Goal: Task Accomplishment & Management: Use online tool/utility

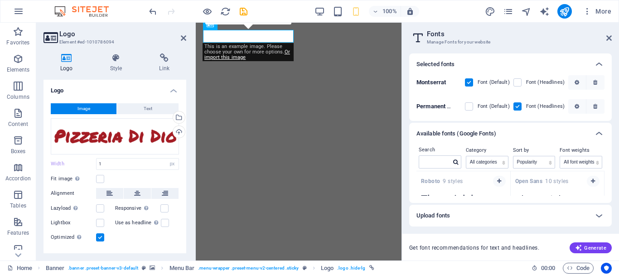
select select "px"
select select "popularity"
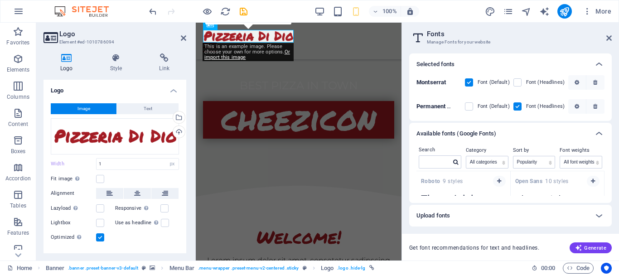
scroll to position [764, 0]
click at [96, 135] on div "Drag files here, click to choose files or select files from Files or our free s…" at bounding box center [115, 136] width 128 height 36
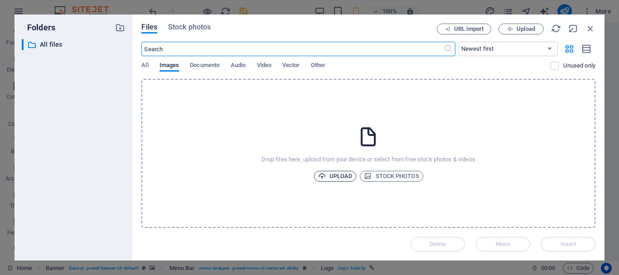
click at [319, 173] on icon "button" at bounding box center [322, 176] width 8 height 8
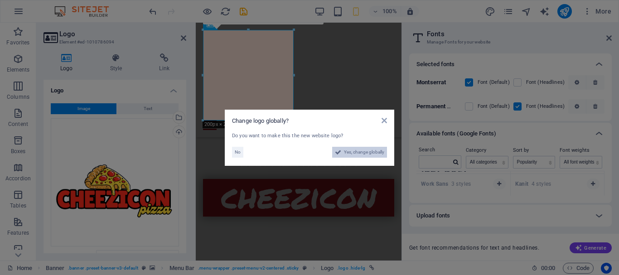
click at [371, 153] on span "Yes, change globally" at bounding box center [364, 152] width 40 height 11
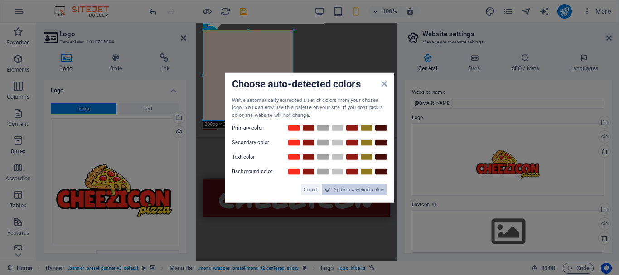
click at [346, 191] on span "Apply new website colors" at bounding box center [358, 189] width 51 height 11
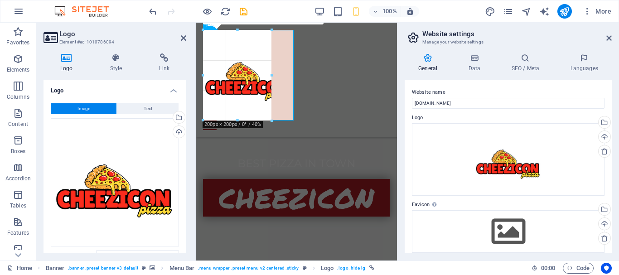
drag, startPoint x: 249, startPoint y: 120, endPoint x: 117, endPoint y: 76, distance: 139.2
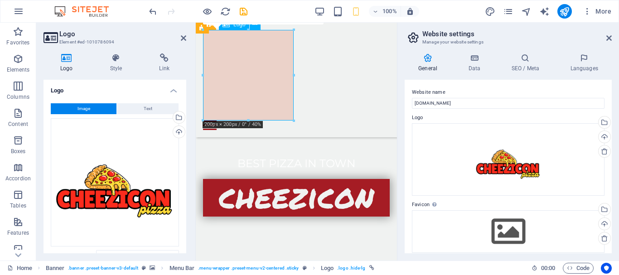
drag, startPoint x: 257, startPoint y: 75, endPoint x: 235, endPoint y: 85, distance: 24.3
click at [235, 85] on div at bounding box center [296, 75] width 187 height 91
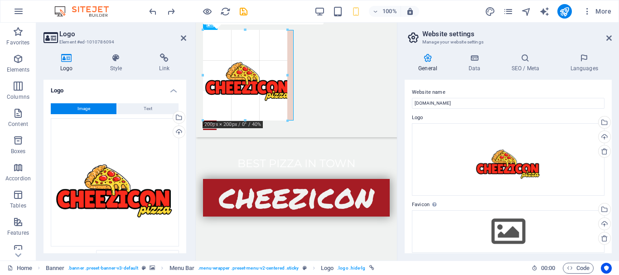
drag, startPoint x: 248, startPoint y: 121, endPoint x: 260, endPoint y: 115, distance: 13.8
click at [260, 115] on div "180 170 160 150 140 130 120 110 100 90 80 70 60 50 40 30 20 10 0 -10 -20 -30 -4…" at bounding box center [245, 75] width 84 height 91
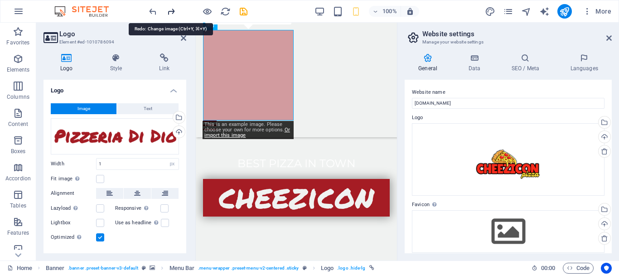
click at [169, 11] on icon "redo" at bounding box center [171, 11] width 10 height 10
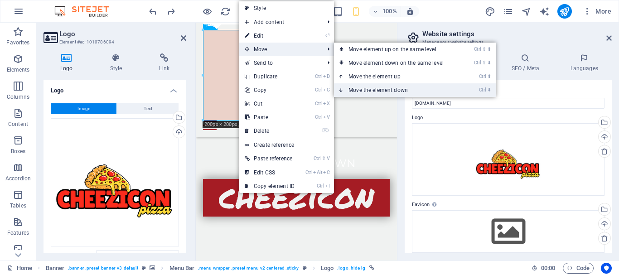
click at [362, 87] on link "Ctrl ⬇ Move the element down" at bounding box center [398, 90] width 128 height 14
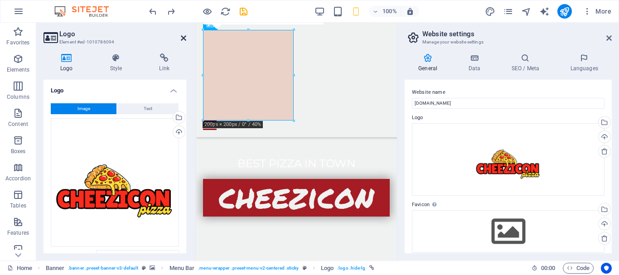
click at [186, 36] on icon at bounding box center [183, 37] width 5 height 7
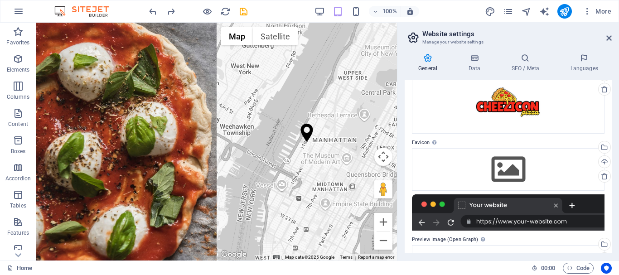
scroll to position [68, 0]
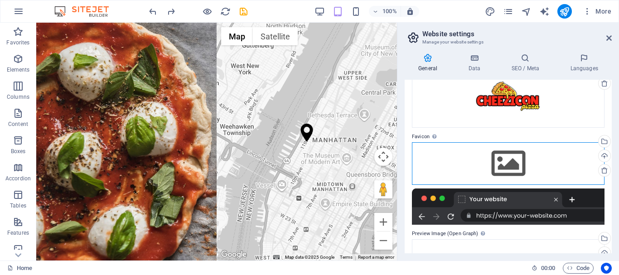
click at [512, 155] on div "Drag files here, click to choose files or select files from Files or our free s…" at bounding box center [508, 163] width 192 height 43
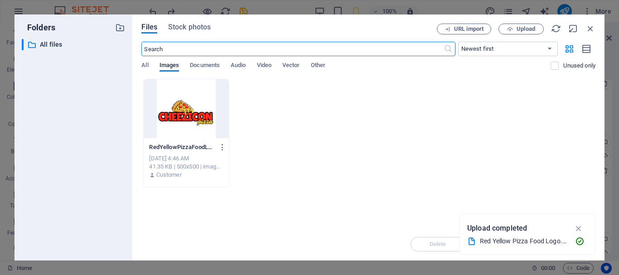
click at [183, 110] on div at bounding box center [186, 108] width 85 height 59
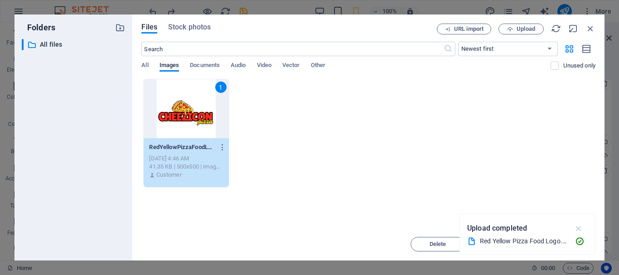
click at [577, 229] on icon "button" at bounding box center [578, 228] width 10 height 10
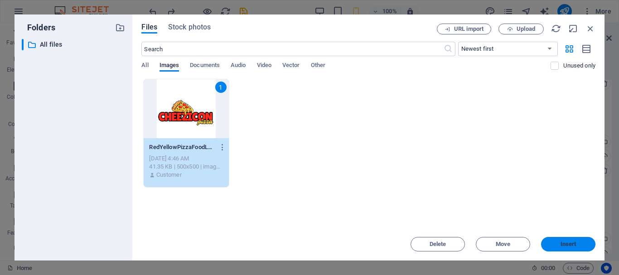
click at [562, 241] on span "Insert" at bounding box center [568, 243] width 16 height 5
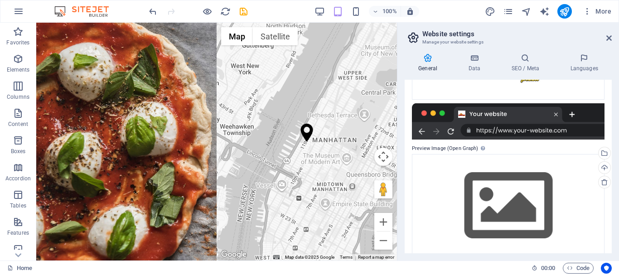
scroll to position [195, 0]
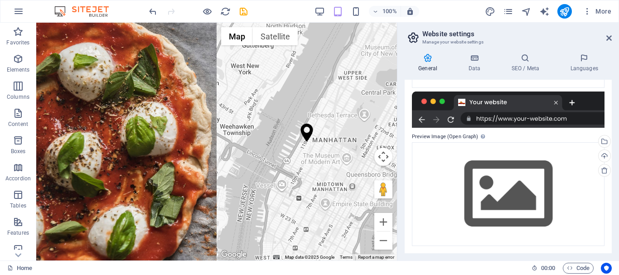
drag, startPoint x: 612, startPoint y: 245, endPoint x: 612, endPoint y: 202, distance: 42.1
click at [612, 202] on div "General Data SEO / Meta Languages Website name [DOMAIN_NAME] Logo Drag files he…" at bounding box center [507, 153] width 221 height 214
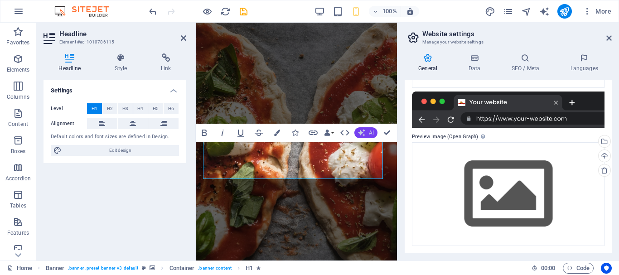
click at [365, 133] on button "AI" at bounding box center [365, 132] width 23 height 11
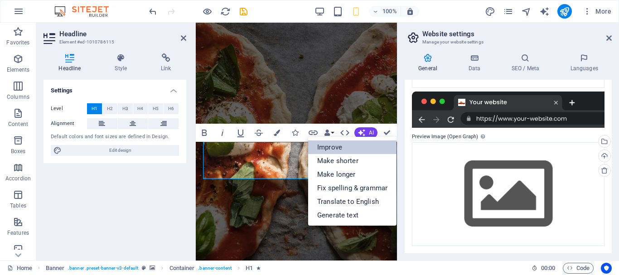
click at [333, 147] on link "Improve" at bounding box center [352, 147] width 88 height 14
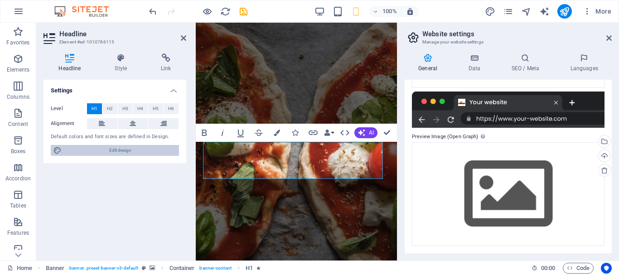
click at [143, 149] on span "Edit design" at bounding box center [120, 150] width 112 height 11
select select "rem"
select select "400"
select select "px"
select select "rem"
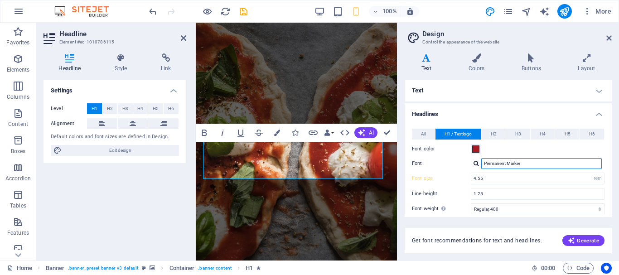
click at [495, 164] on input "Permanent Marker" at bounding box center [541, 163] width 120 height 11
click at [529, 163] on input "Permanent Marker" at bounding box center [541, 163] width 120 height 11
drag, startPoint x: 529, startPoint y: 163, endPoint x: 463, endPoint y: 160, distance: 66.2
click at [463, 160] on div "Font Permanent Marker Montserrat Permanent Marker Manage fonts →" at bounding box center [508, 163] width 192 height 11
type input "lilita one"
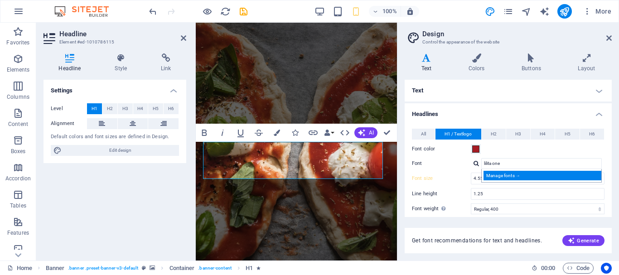
click at [498, 177] on div "Manage fonts →" at bounding box center [543, 176] width 120 height 10
select select "popularity"
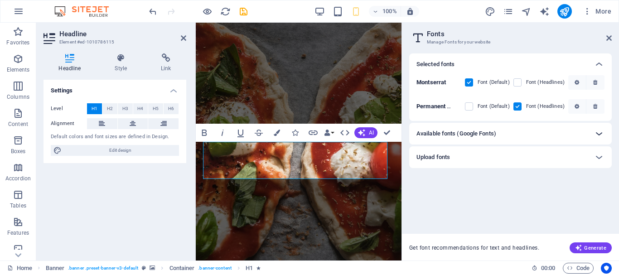
click at [601, 133] on icon at bounding box center [598, 133] width 11 height 11
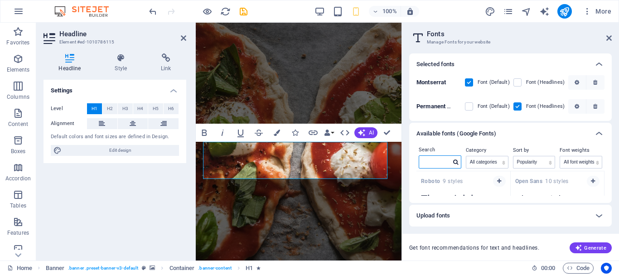
click at [449, 159] on input "text" at bounding box center [435, 162] width 32 height 12
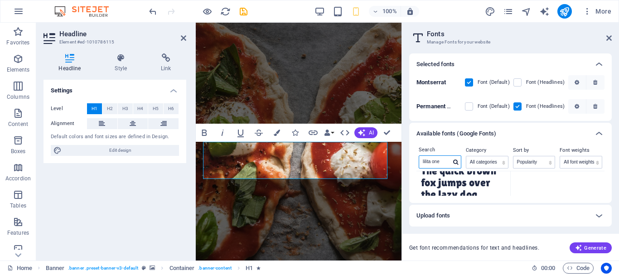
type input "lilita one"
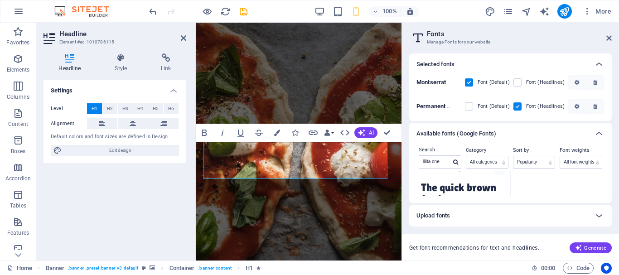
scroll to position [0, 0]
click at [437, 180] on strong "Lilita One" at bounding box center [434, 181] width 27 height 6
click at [204, 130] on icon "button" at bounding box center [204, 132] width 11 height 11
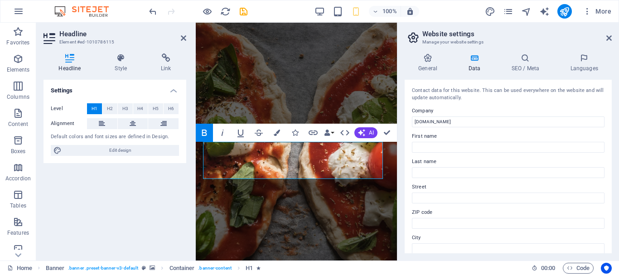
click at [208, 133] on icon "button" at bounding box center [204, 132] width 11 height 11
click at [156, 15] on icon "undo" at bounding box center [153, 11] width 10 height 10
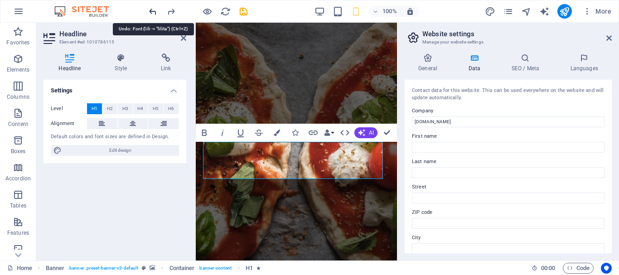
click at [156, 15] on icon "undo" at bounding box center [153, 11] width 10 height 10
click at [155, 15] on icon "undo" at bounding box center [153, 11] width 10 height 10
click at [154, 15] on icon "undo" at bounding box center [153, 11] width 10 height 10
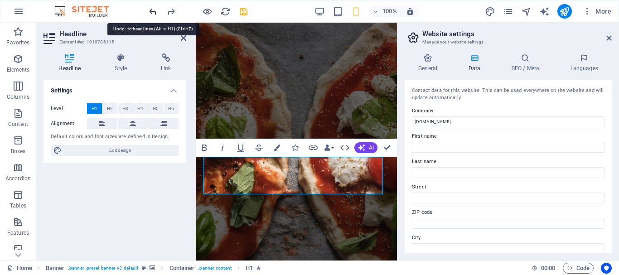
click at [154, 15] on icon "undo" at bounding box center [153, 11] width 10 height 10
click at [173, 12] on icon "redo" at bounding box center [171, 11] width 10 height 10
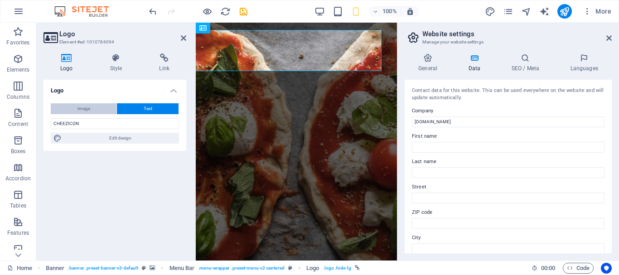
click at [101, 106] on button "Image" at bounding box center [84, 108] width 66 height 11
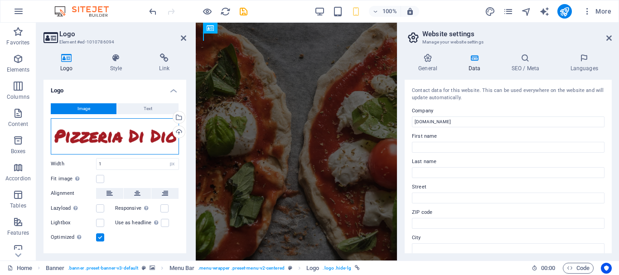
click at [124, 140] on div "Drag files here, click to choose files or select files from Files or our free s…" at bounding box center [115, 136] width 128 height 36
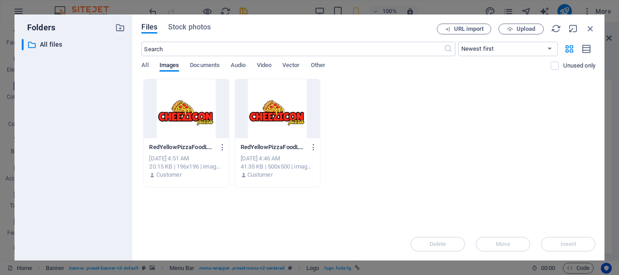
click at [207, 111] on div at bounding box center [186, 108] width 85 height 59
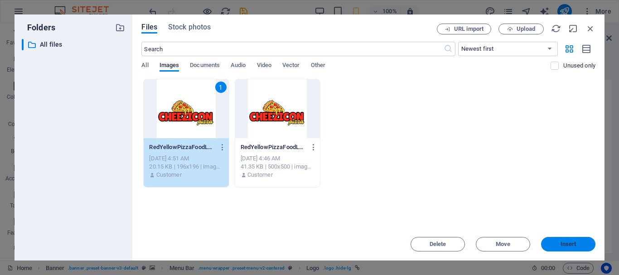
click at [571, 247] on button "Insert" at bounding box center [568, 244] width 54 height 14
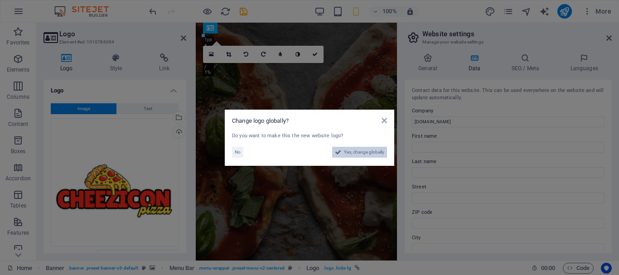
click at [368, 150] on span "Yes, change globally" at bounding box center [364, 152] width 40 height 11
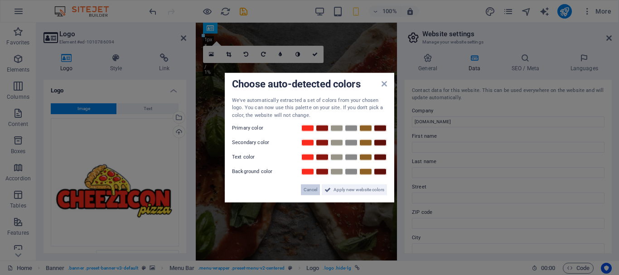
click at [310, 190] on span "Cancel" at bounding box center [310, 189] width 14 height 11
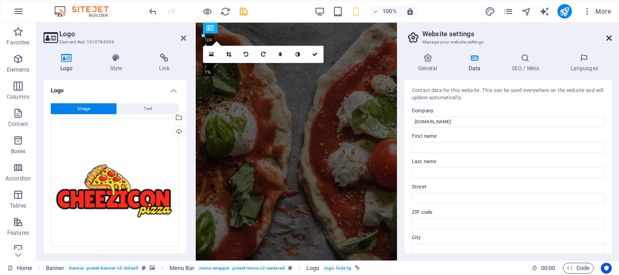
click at [609, 39] on icon at bounding box center [608, 37] width 5 height 7
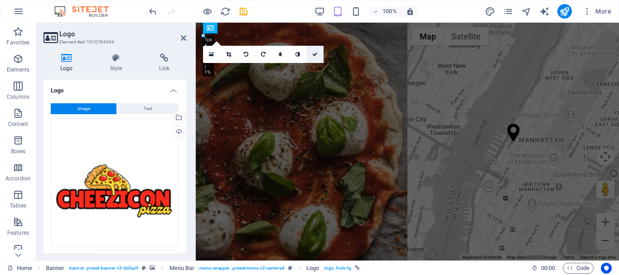
click at [316, 52] on icon at bounding box center [314, 54] width 5 height 5
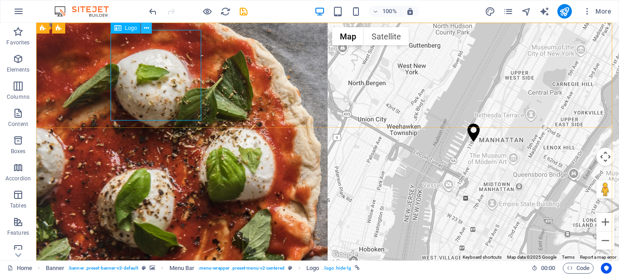
click at [147, 30] on icon at bounding box center [146, 29] width 5 height 10
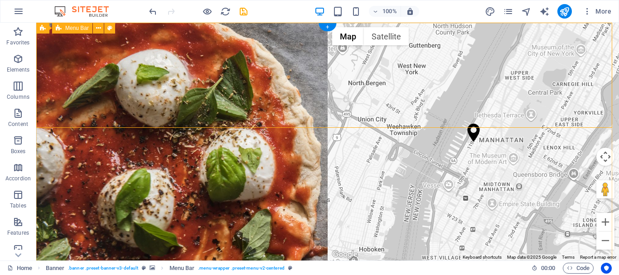
click at [146, 29] on icon at bounding box center [146, 29] width 5 height 10
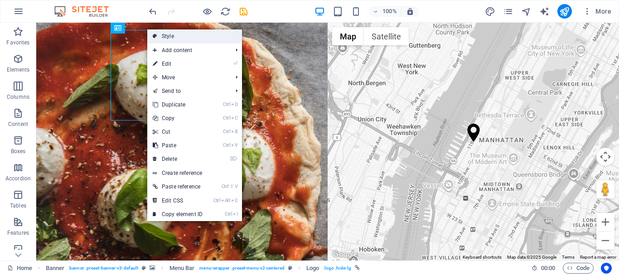
click at [170, 43] on li "Style" at bounding box center [194, 36] width 95 height 14
click at [165, 38] on link "Style" at bounding box center [194, 36] width 95 height 14
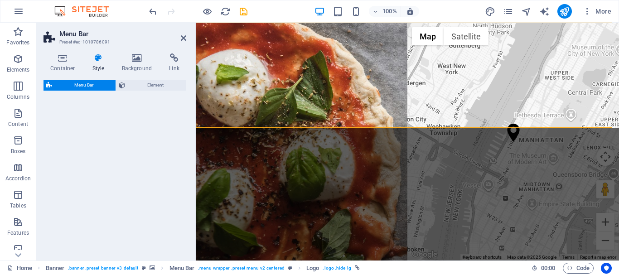
select select "rem"
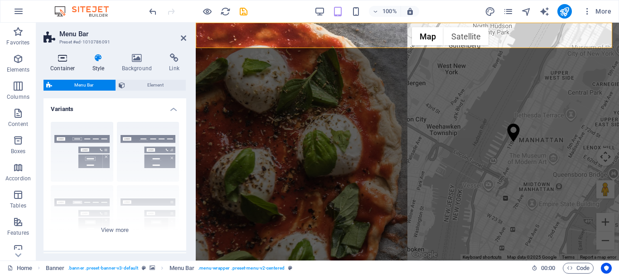
click at [70, 62] on icon at bounding box center [62, 57] width 38 height 9
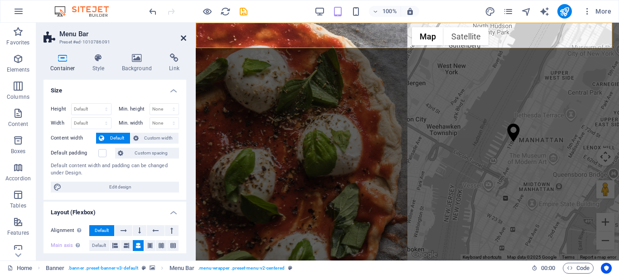
click at [183, 38] on icon at bounding box center [183, 37] width 5 height 7
